Goal: Information Seeking & Learning: Learn about a topic

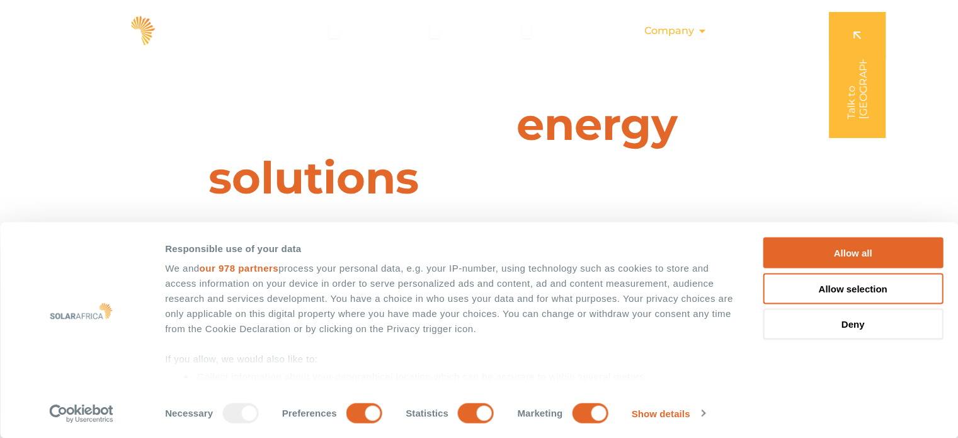
click at [704, 26] on icon "Menu" at bounding box center [702, 31] width 10 height 10
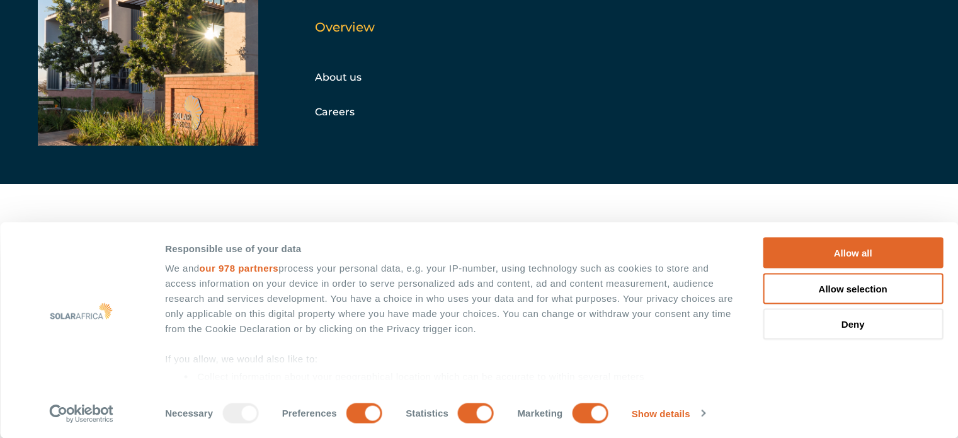
scroll to position [66, 0]
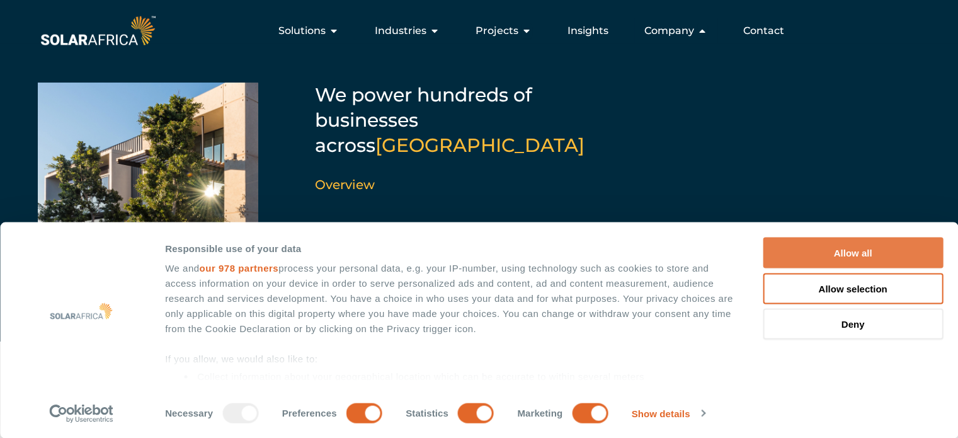
click at [873, 244] on button "Allow all" at bounding box center [853, 253] width 180 height 31
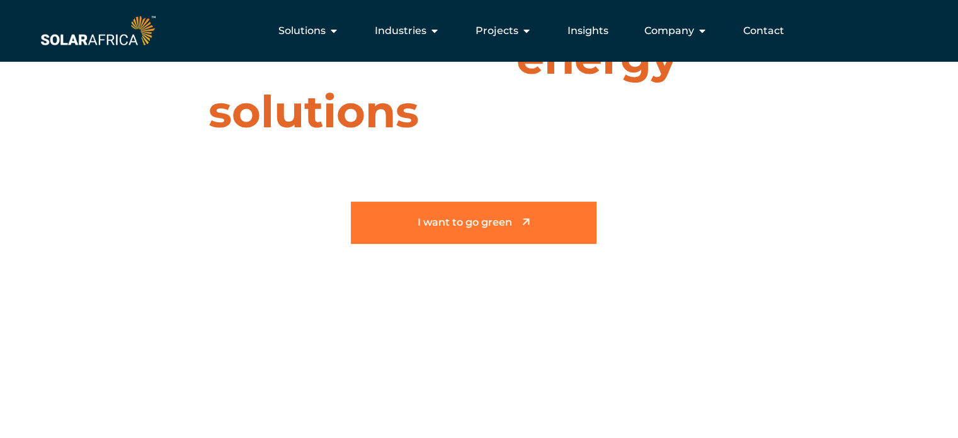
scroll to position [0, 0]
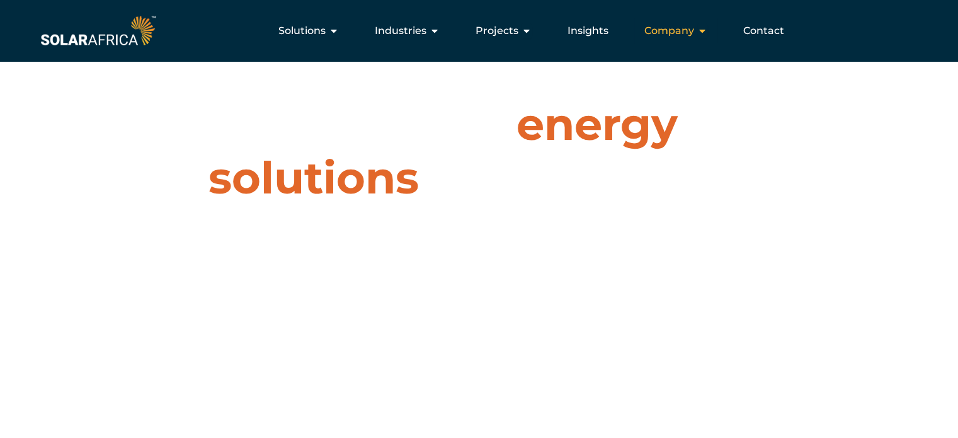
click at [706, 27] on icon "Menu" at bounding box center [702, 31] width 10 height 10
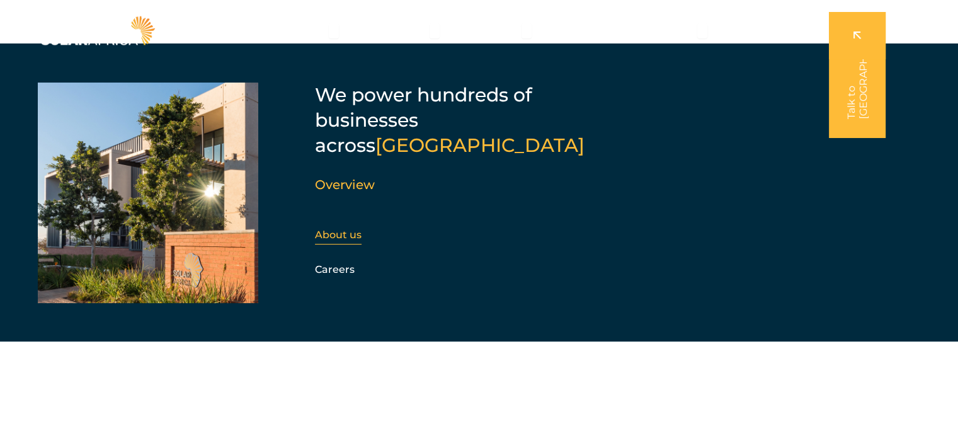
click at [348, 229] on link "About us" at bounding box center [338, 235] width 47 height 12
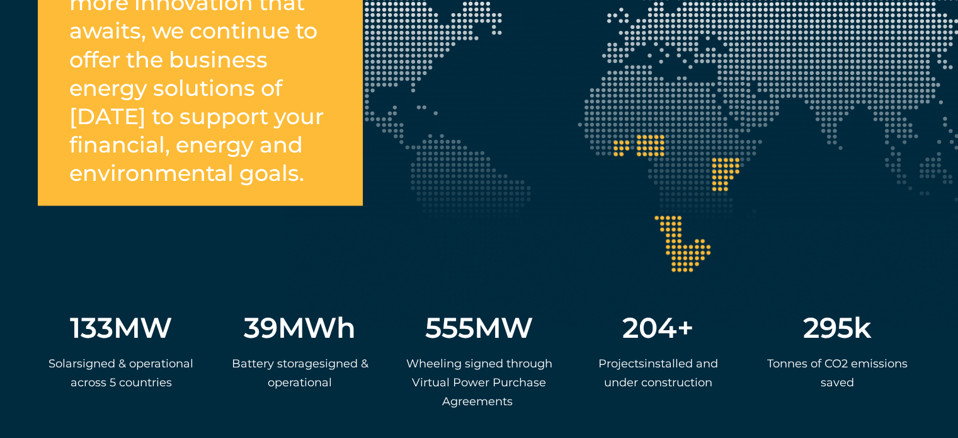
scroll to position [2351, 0]
